Goal: Transaction & Acquisition: Purchase product/service

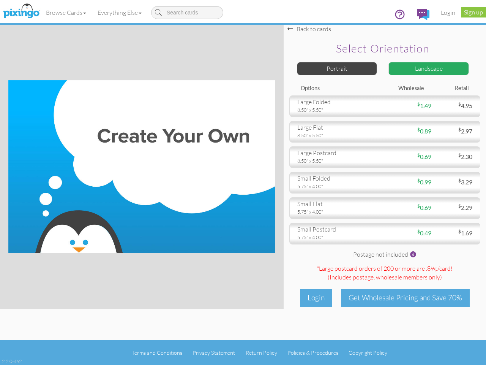
click at [243, 182] on img at bounding box center [141, 166] width 267 height 172
click at [66, 13] on link "Browse Cards" at bounding box center [66, 12] width 52 height 19
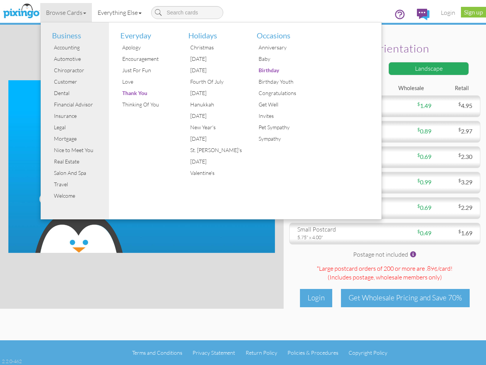
click at [121, 13] on link "Everything Else" at bounding box center [119, 12] width 55 height 19
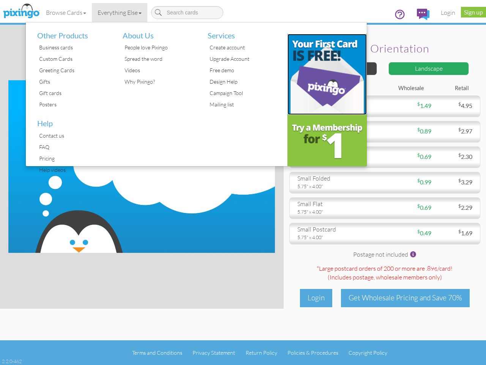
click at [337, 68] on img at bounding box center [328, 74] width 80 height 81
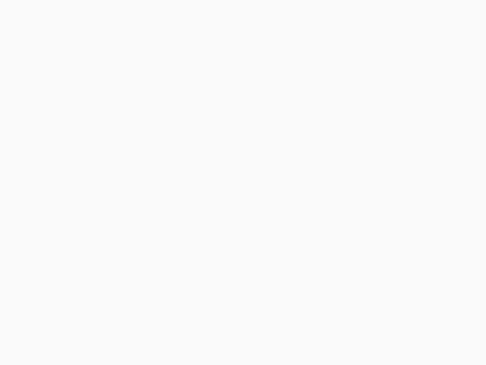
click at [429, 68] on body at bounding box center [243, 182] width 486 height 365
click at [385, 106] on body at bounding box center [243, 182] width 486 height 365
click at [385, 131] on body at bounding box center [243, 182] width 486 height 365
click at [385, 157] on body at bounding box center [243, 182] width 486 height 365
click at [385, 182] on body at bounding box center [243, 182] width 486 height 365
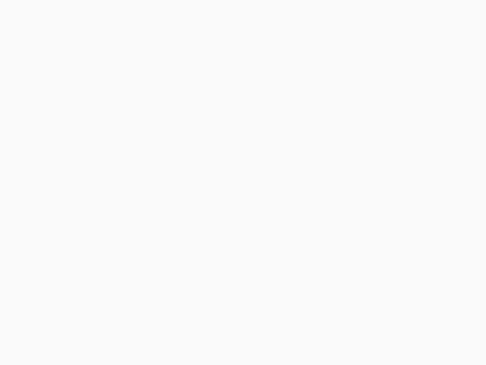
click at [385, 208] on body at bounding box center [243, 182] width 486 height 365
